Goal: Task Accomplishment & Management: Use online tool/utility

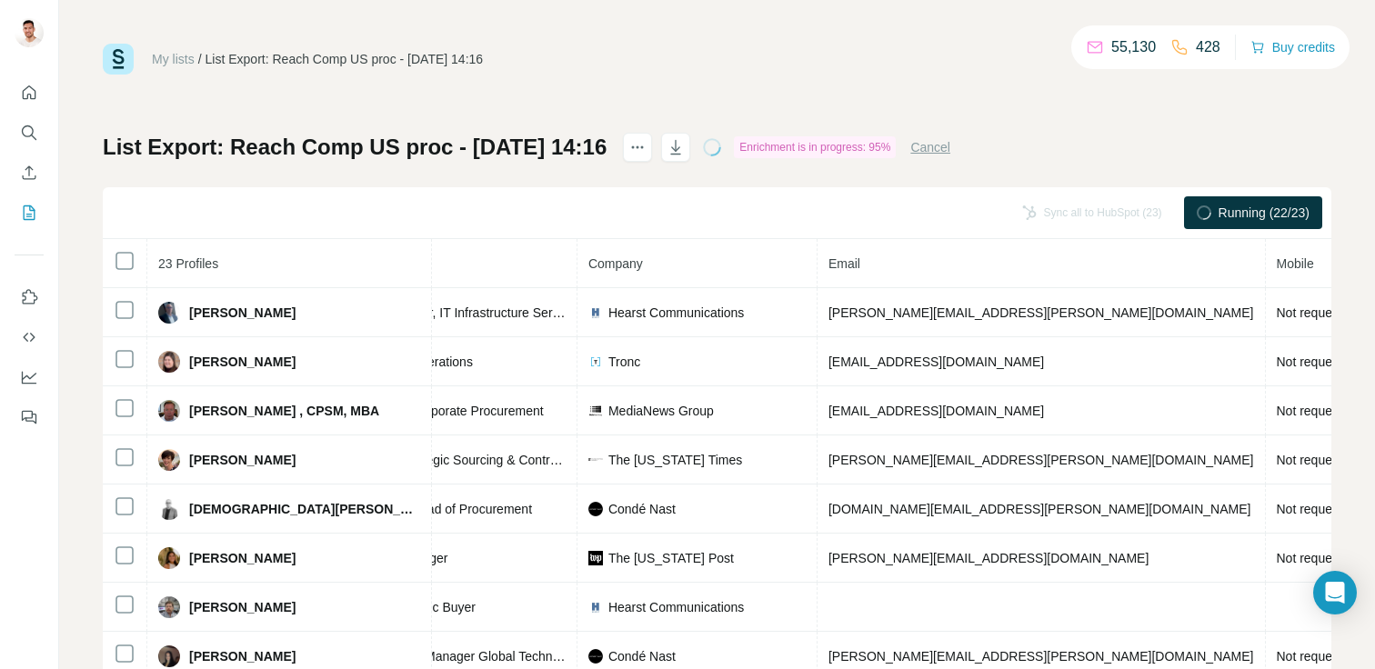
scroll to position [0, 313]
click at [950, 147] on button "Cancel" at bounding box center [930, 147] width 40 height 18
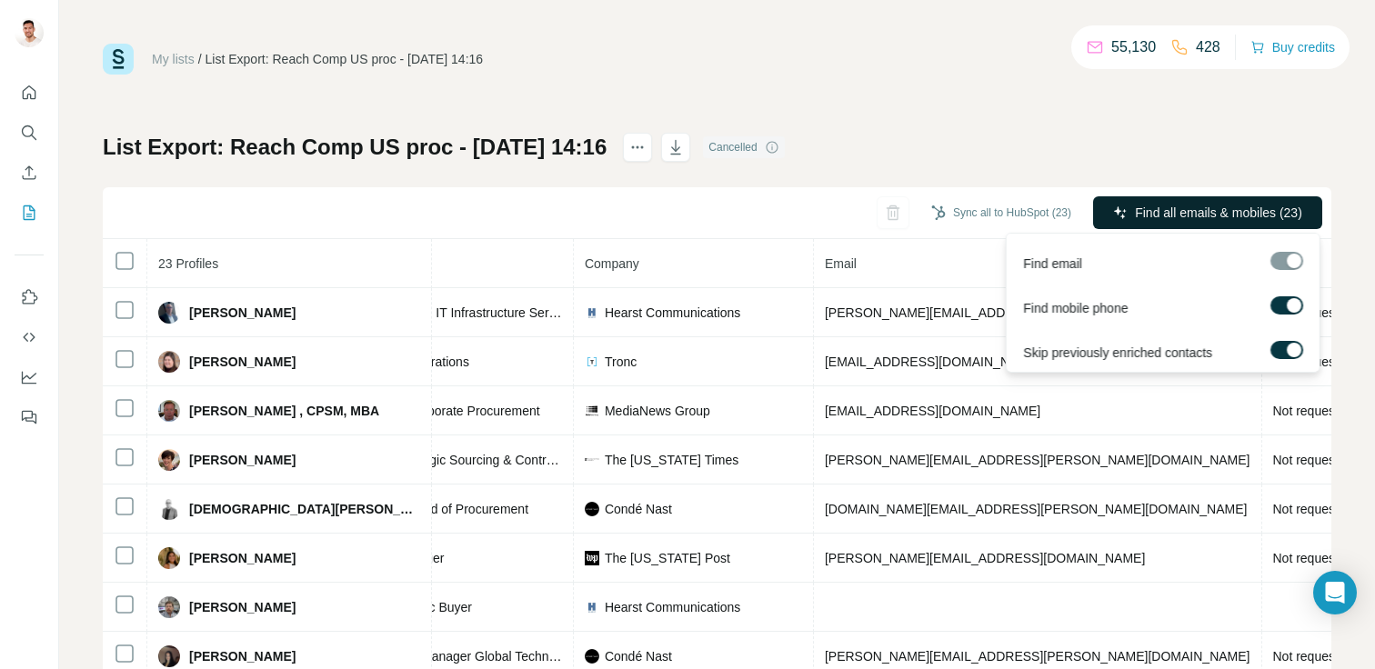
click at [1236, 226] on button "Find all emails & mobiles (23)" at bounding box center [1207, 212] width 229 height 33
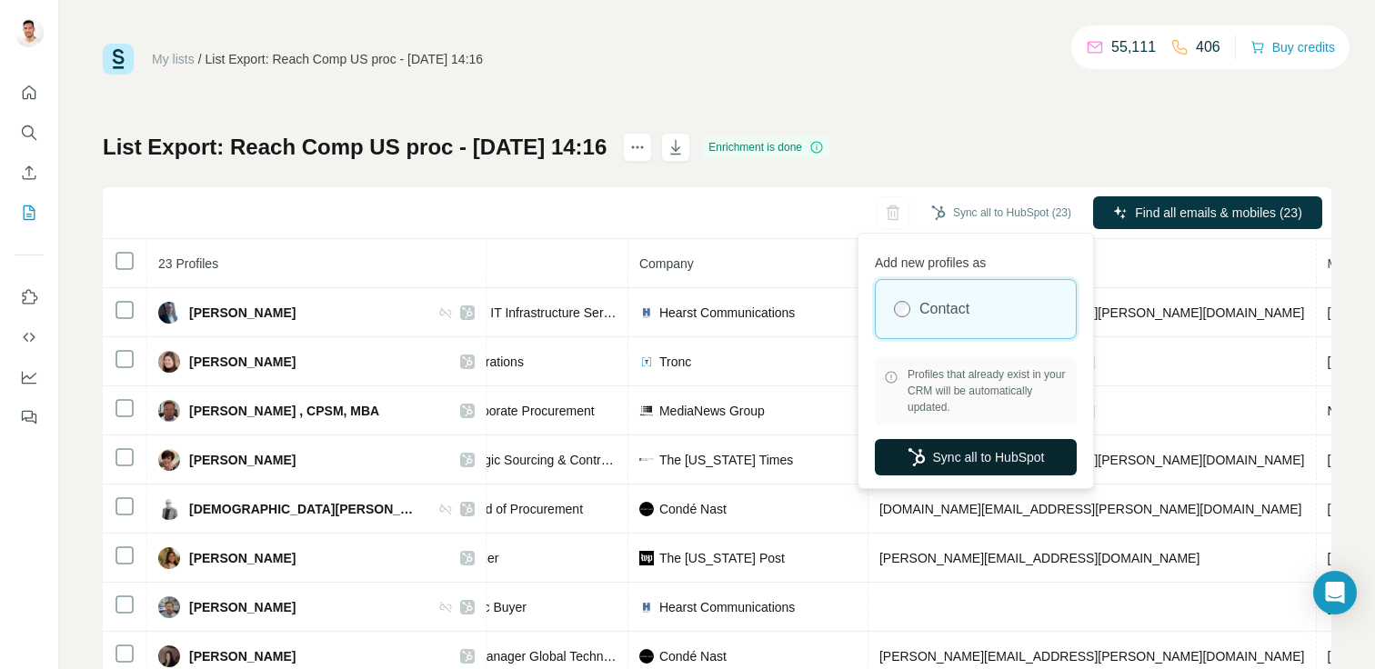
click at [949, 471] on button "Sync all to HubSpot" at bounding box center [976, 457] width 202 height 36
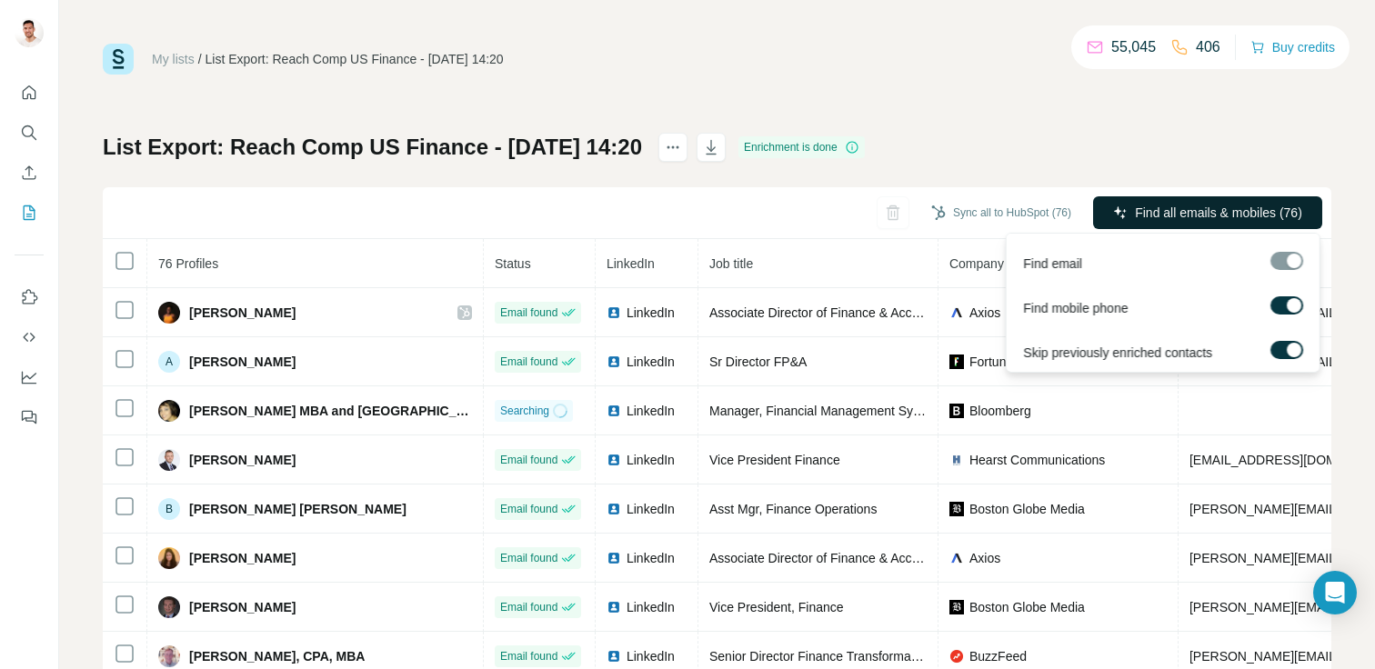
click at [1179, 204] on span "Find all emails & mobiles (76)" at bounding box center [1218, 213] width 167 height 18
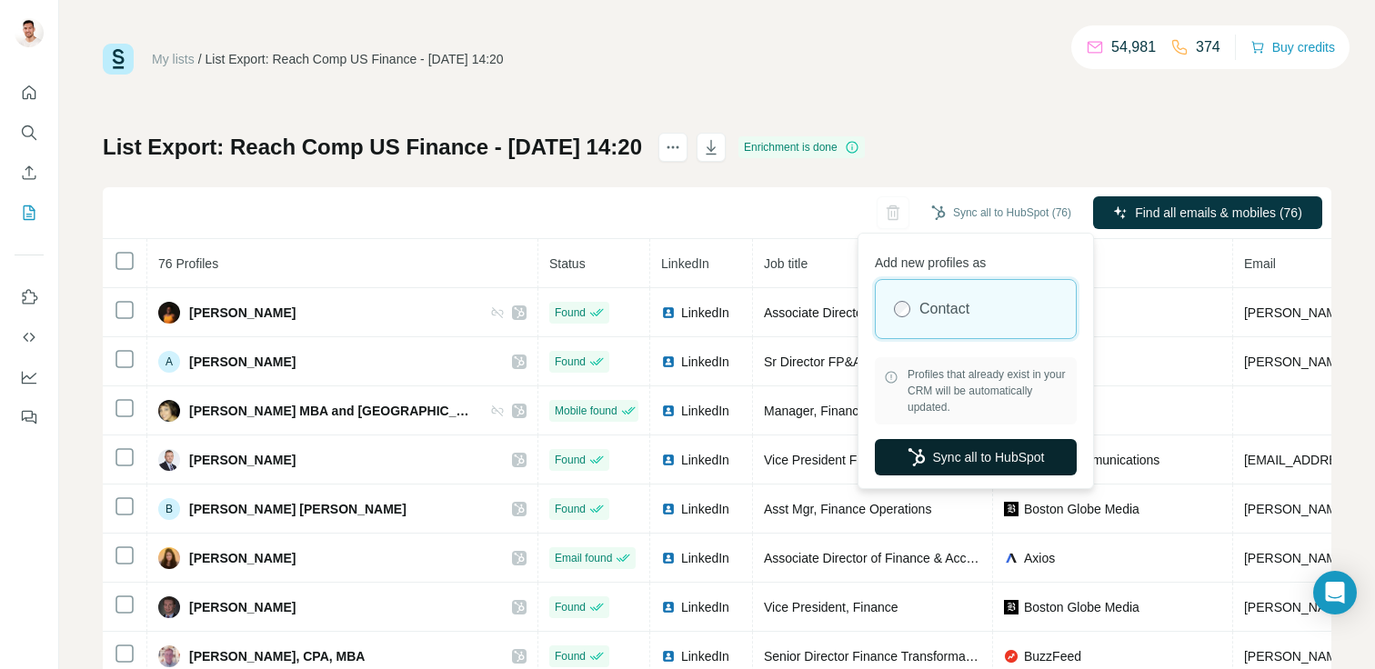
click at [964, 453] on button "Sync all to HubSpot" at bounding box center [976, 457] width 202 height 36
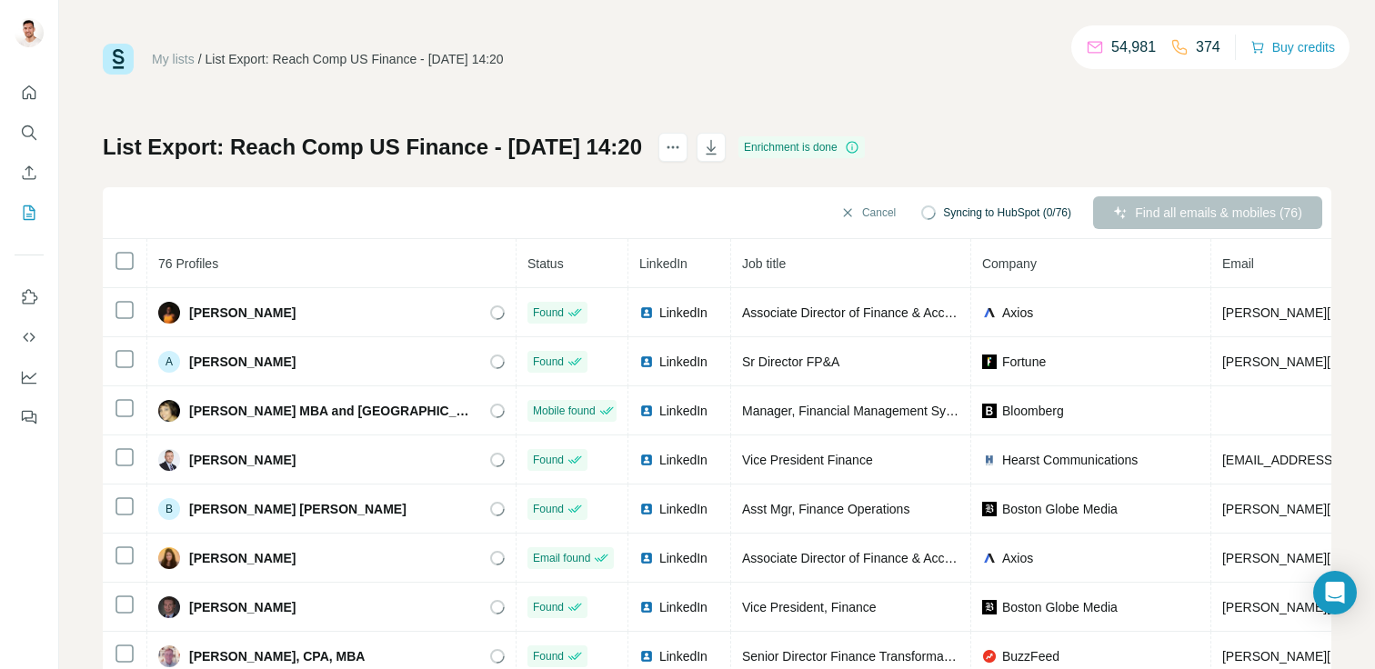
click at [907, 85] on div "My lists / List Export: Reach Comp US Finance - 19/08/2025 14:20 54,981 374 Buy…" at bounding box center [717, 382] width 1228 height 676
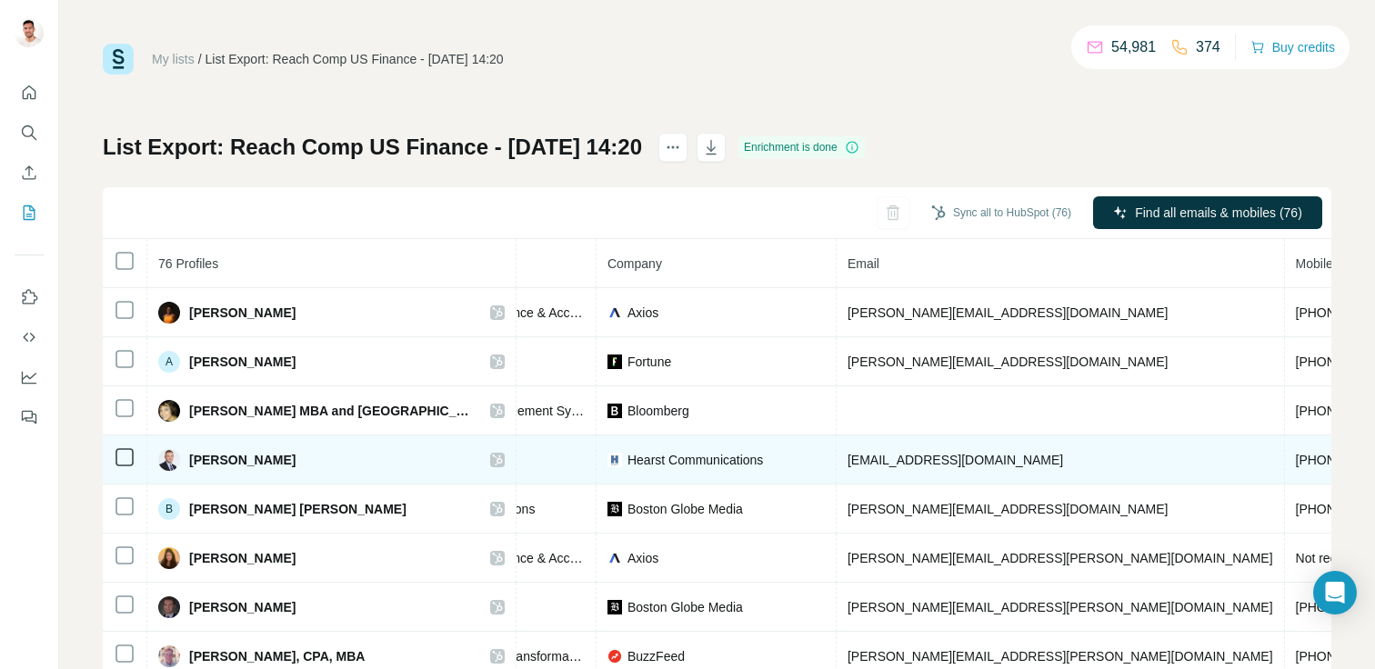
scroll to position [0, 404]
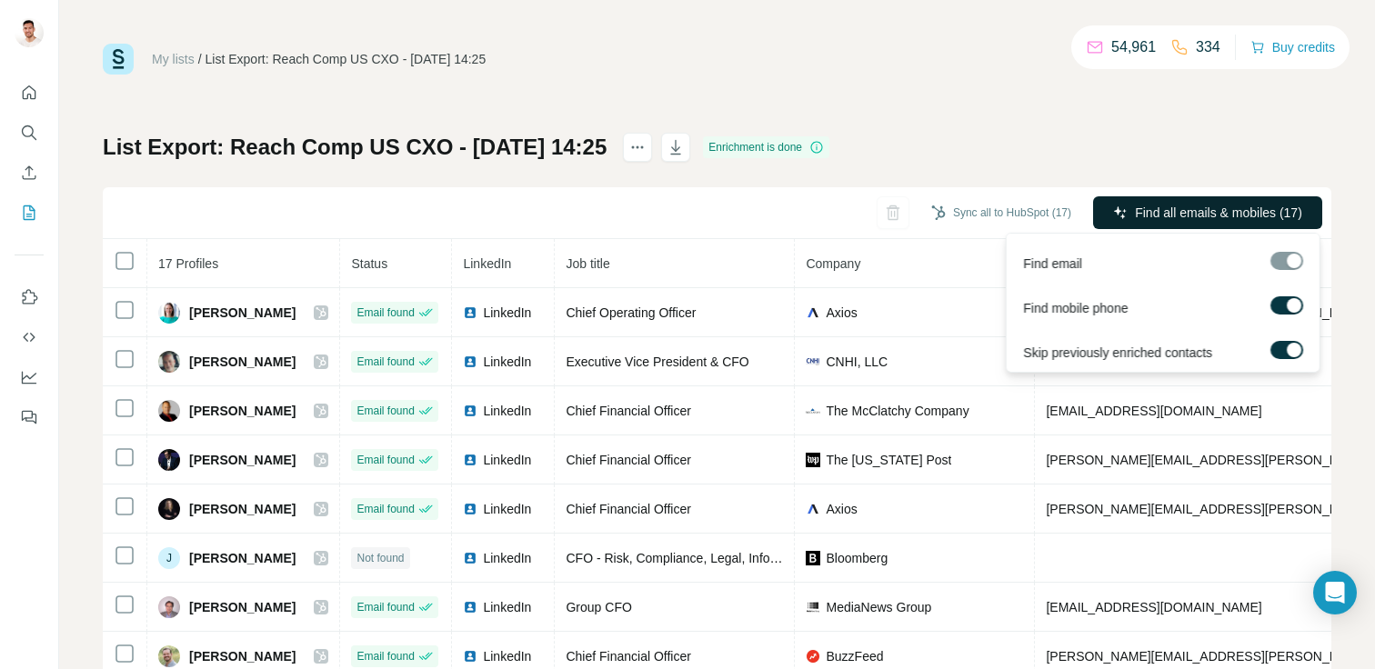
click at [1176, 215] on span "Find all emails & mobiles (17)" at bounding box center [1218, 213] width 167 height 18
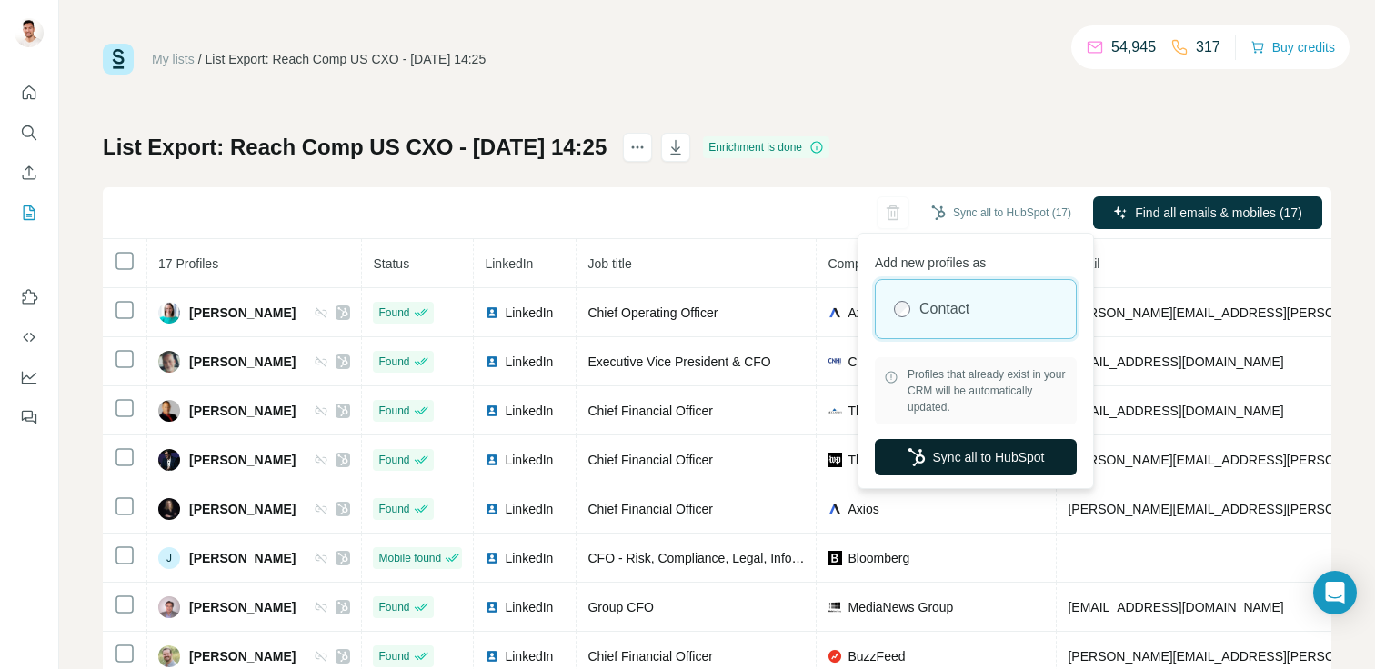
click at [949, 466] on button "Sync all to HubSpot" at bounding box center [976, 457] width 202 height 36
